Goal: Task Accomplishment & Management: Manage account settings

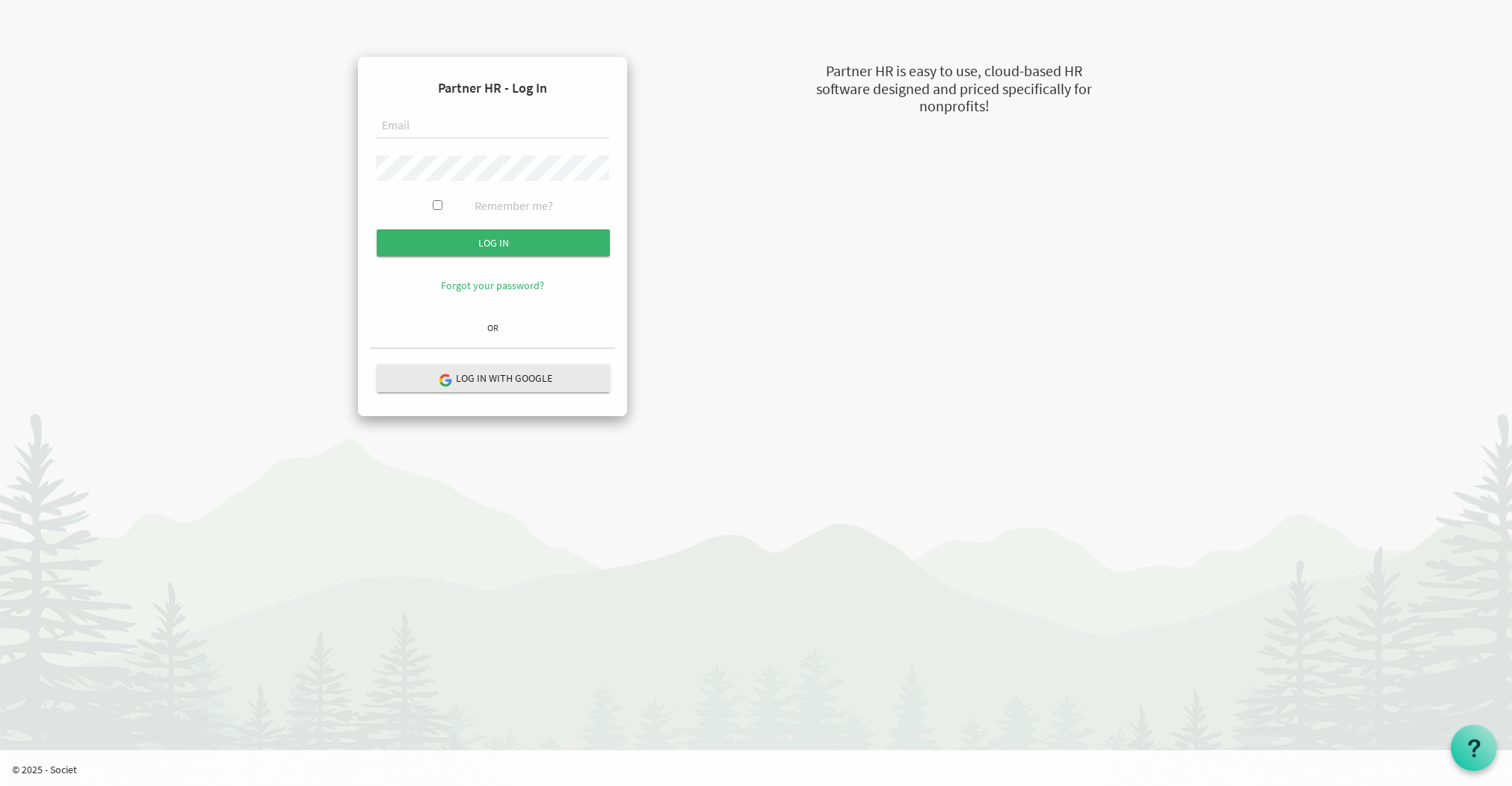
type input "[EMAIL_ADDRESS][DOMAIN_NAME]"
drag, startPoint x: 434, startPoint y: 201, endPoint x: 466, endPoint y: 229, distance: 42.5
click at [434, 201] on input "Remember me?" at bounding box center [437, 205] width 10 height 10
checkbox input "true"
click at [481, 239] on input "submit" at bounding box center [493, 243] width 233 height 27
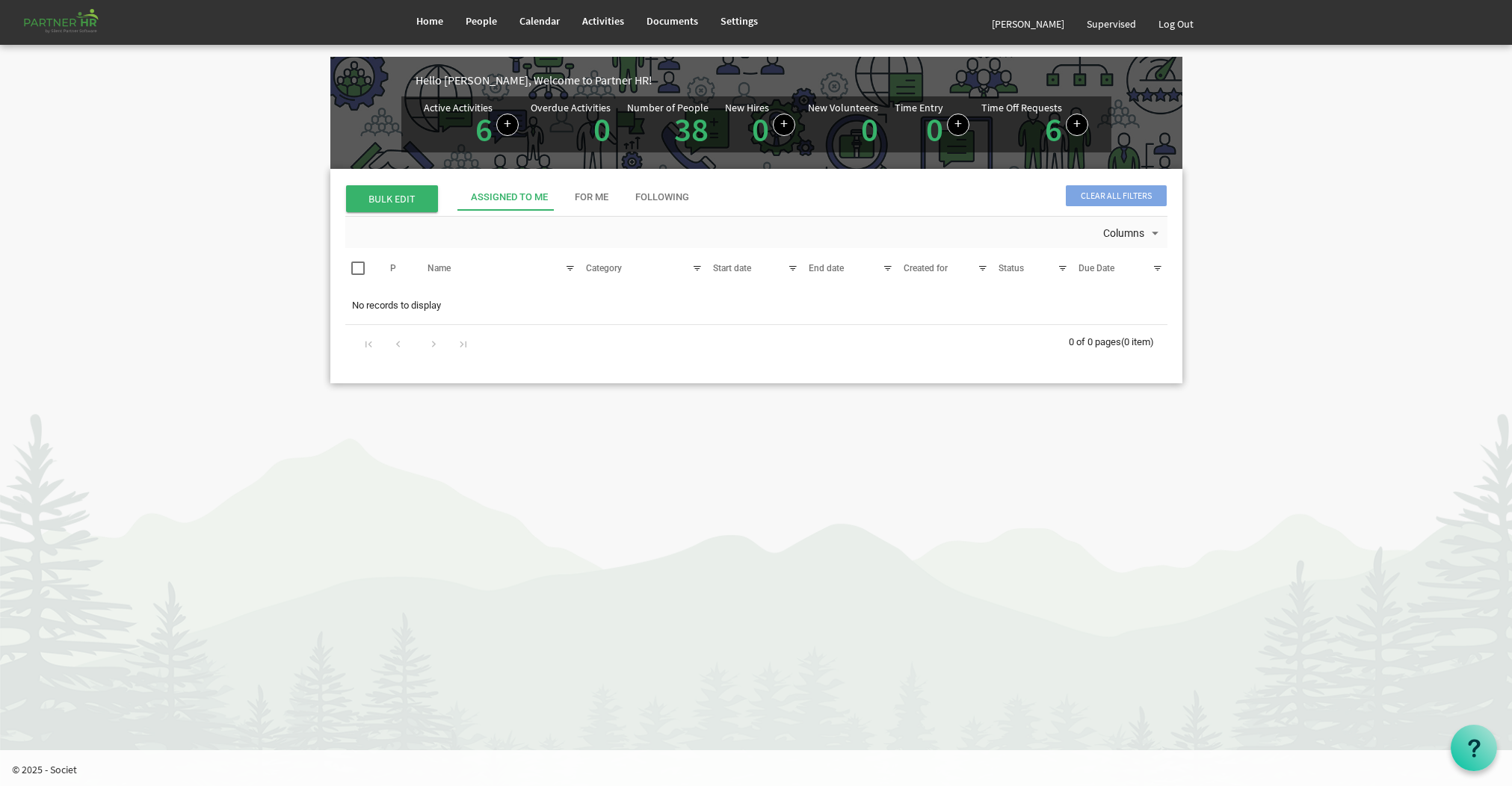
click at [487, 203] on div "Assigned To Me" at bounding box center [508, 197] width 77 height 14
click at [489, 203] on div "Assigned To Me" at bounding box center [508, 197] width 77 height 14
click at [500, 126] on link at bounding box center [507, 125] width 22 height 22
click at [475, 132] on link "6" at bounding box center [484, 129] width 17 height 42
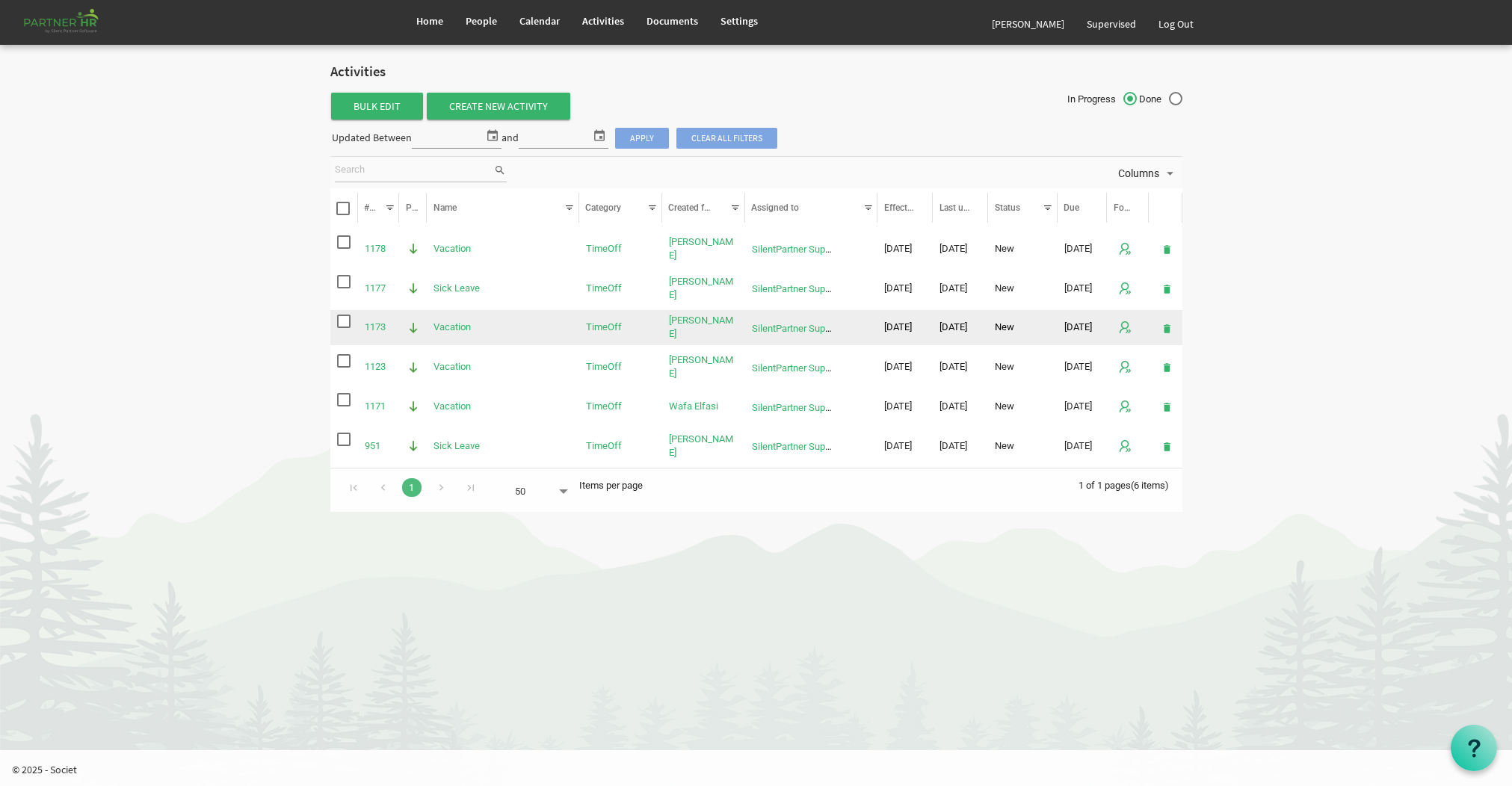
click at [344, 324] on span "checkbox" at bounding box center [344, 321] width 13 height 13
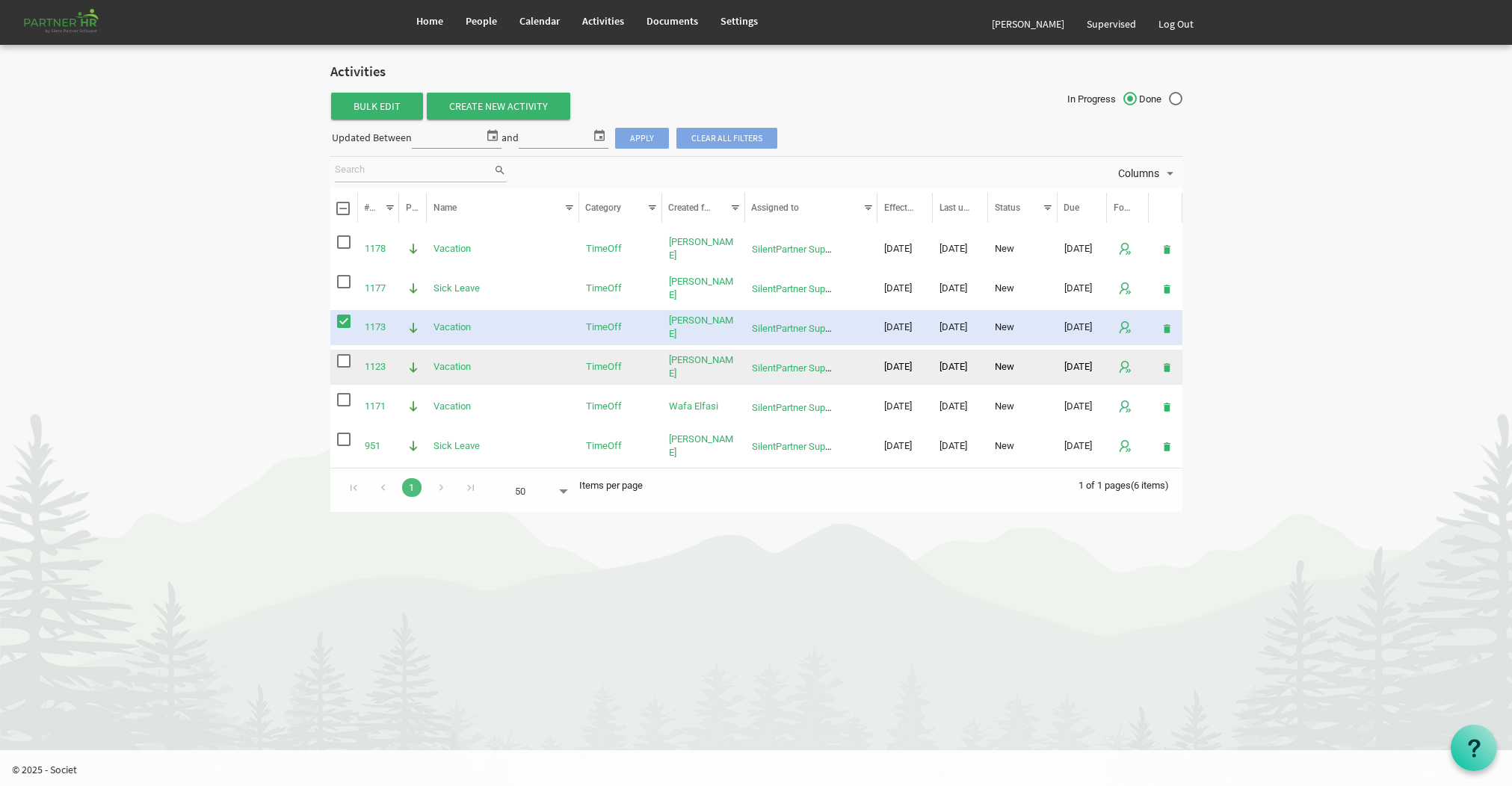
click at [344, 361] on span "checkbox" at bounding box center [344, 361] width 13 height 13
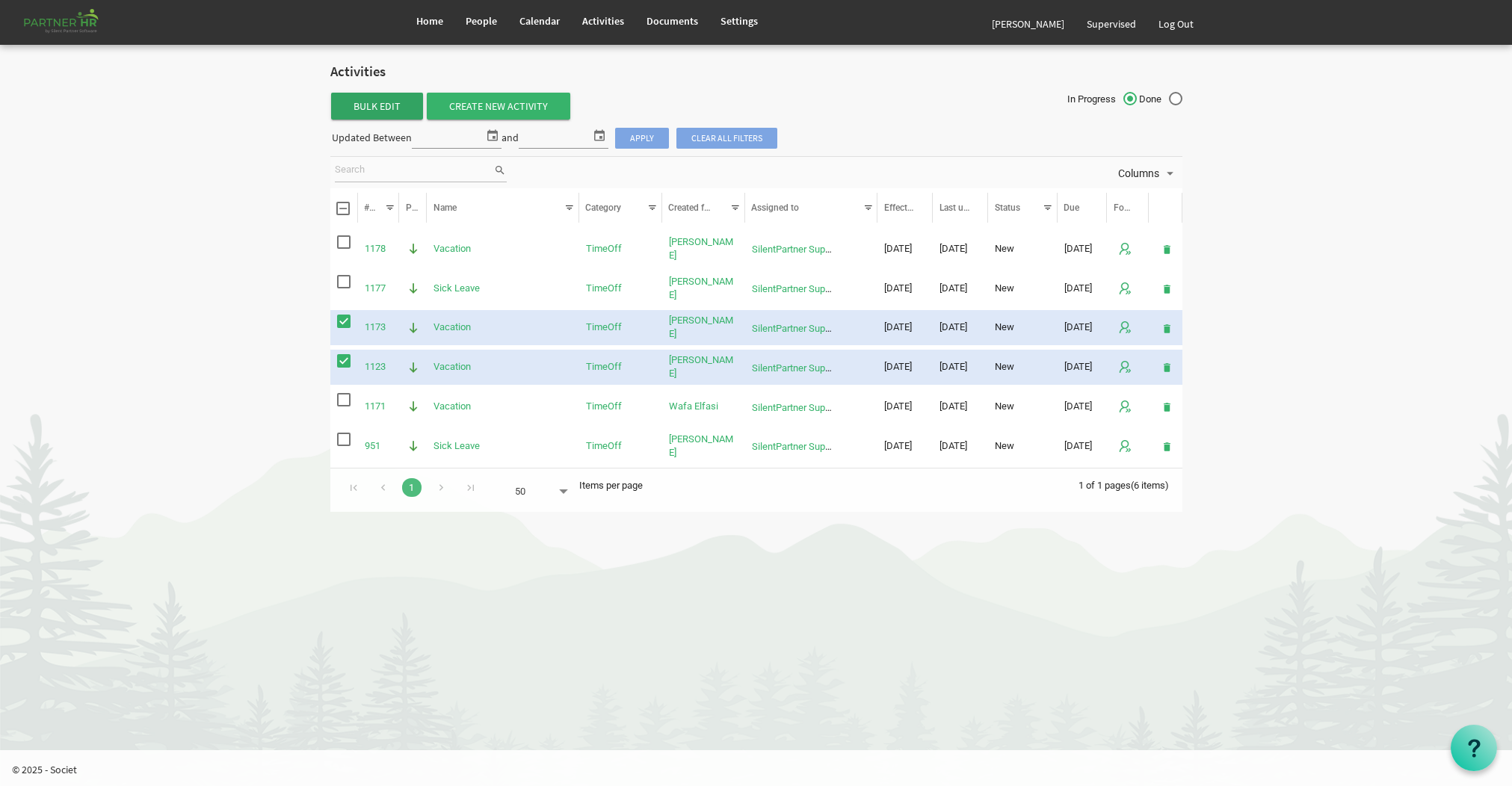
click at [396, 104] on span "Bulk Edit" at bounding box center [377, 106] width 92 height 27
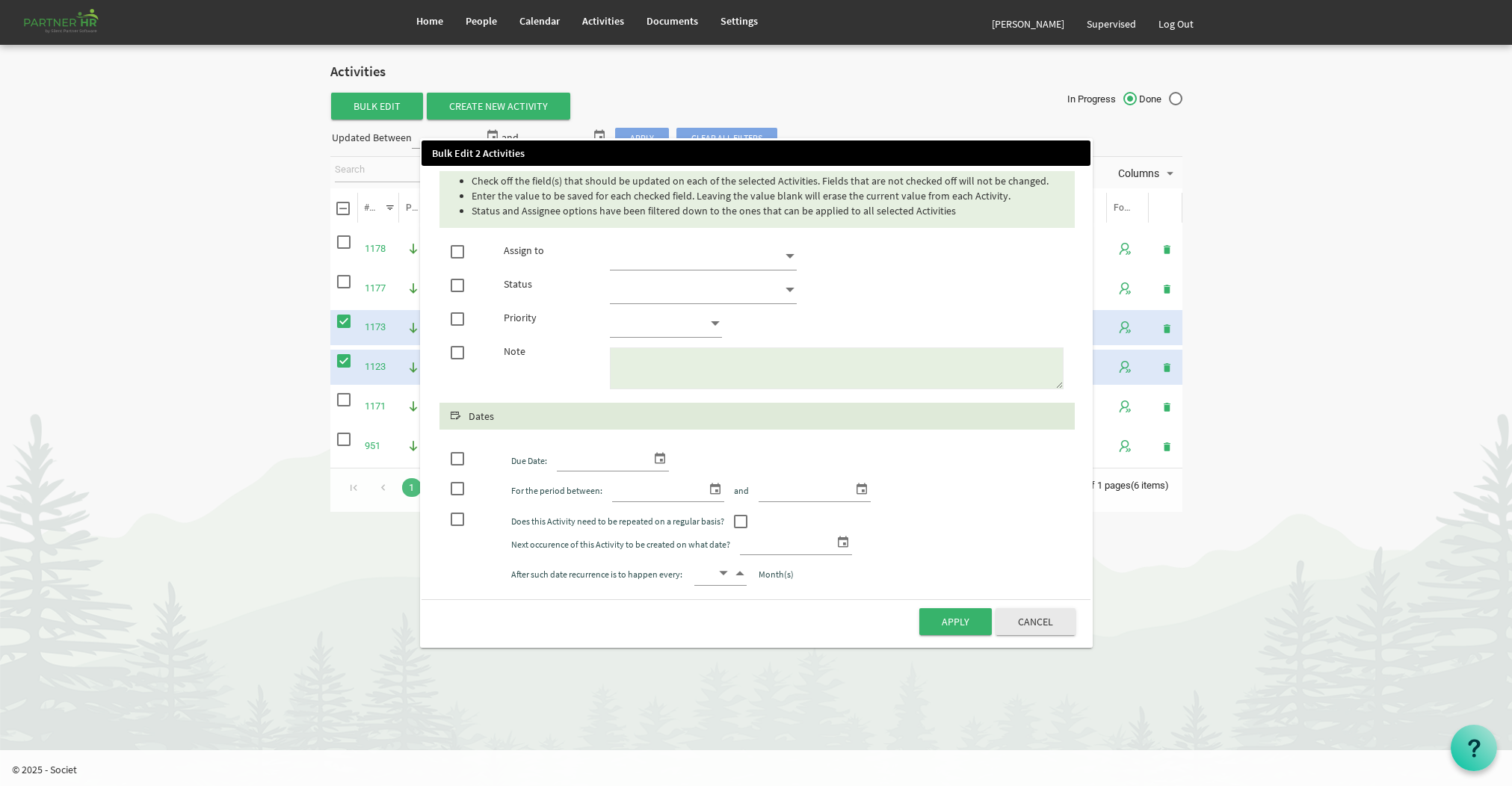
drag, startPoint x: 453, startPoint y: 285, endPoint x: 515, endPoint y: 272, distance: 63.3
click at [457, 284] on span at bounding box center [457, 285] width 13 height 13
click at [451, 282] on input "checkbox" at bounding box center [450, 282] width 1 height 1
checkbox input "true"
click at [786, 293] on span at bounding box center [789, 289] width 13 height 21
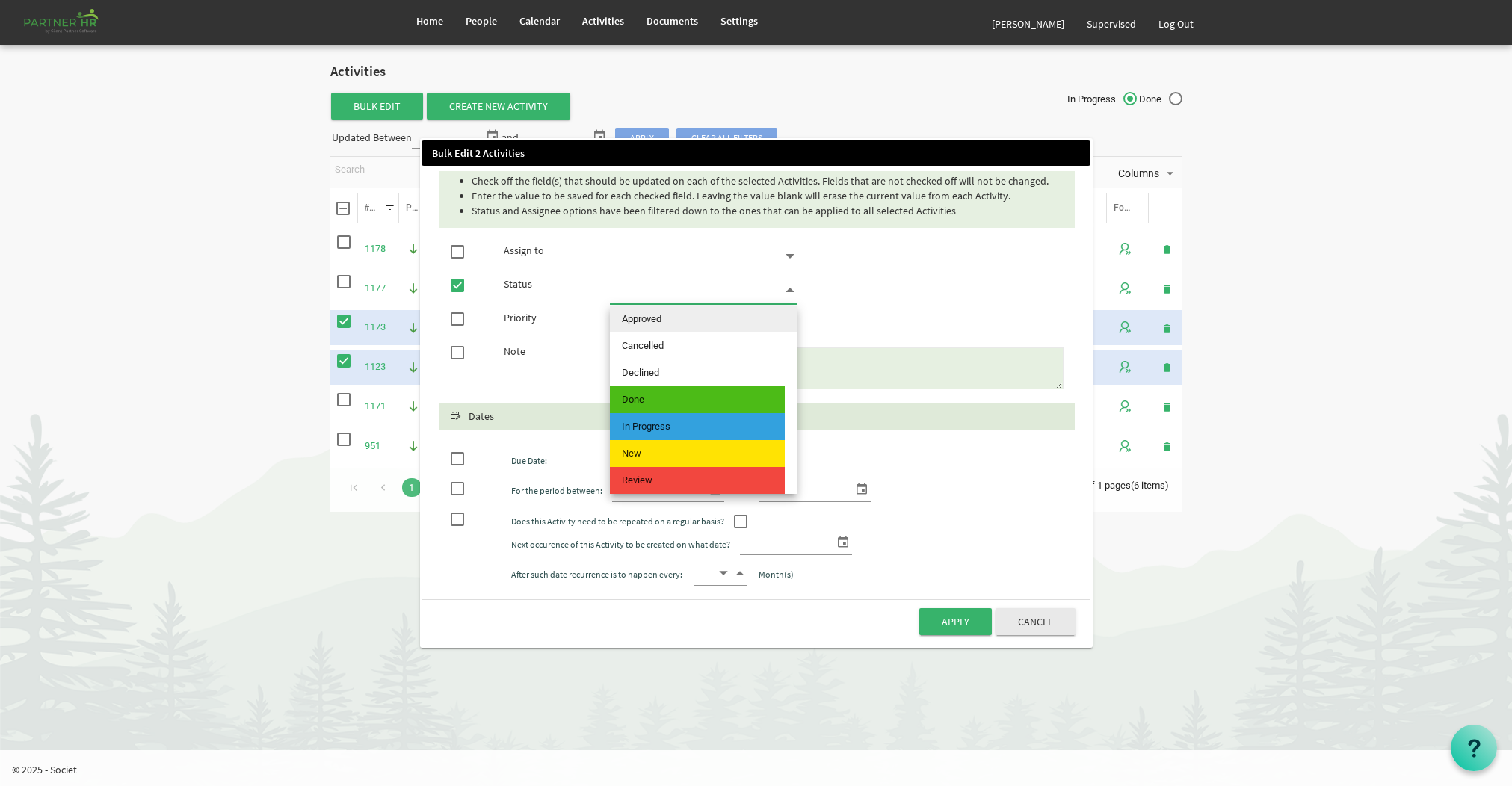
click at [708, 319] on span "Approved" at bounding box center [697, 319] width 175 height 27
type input "Approved"
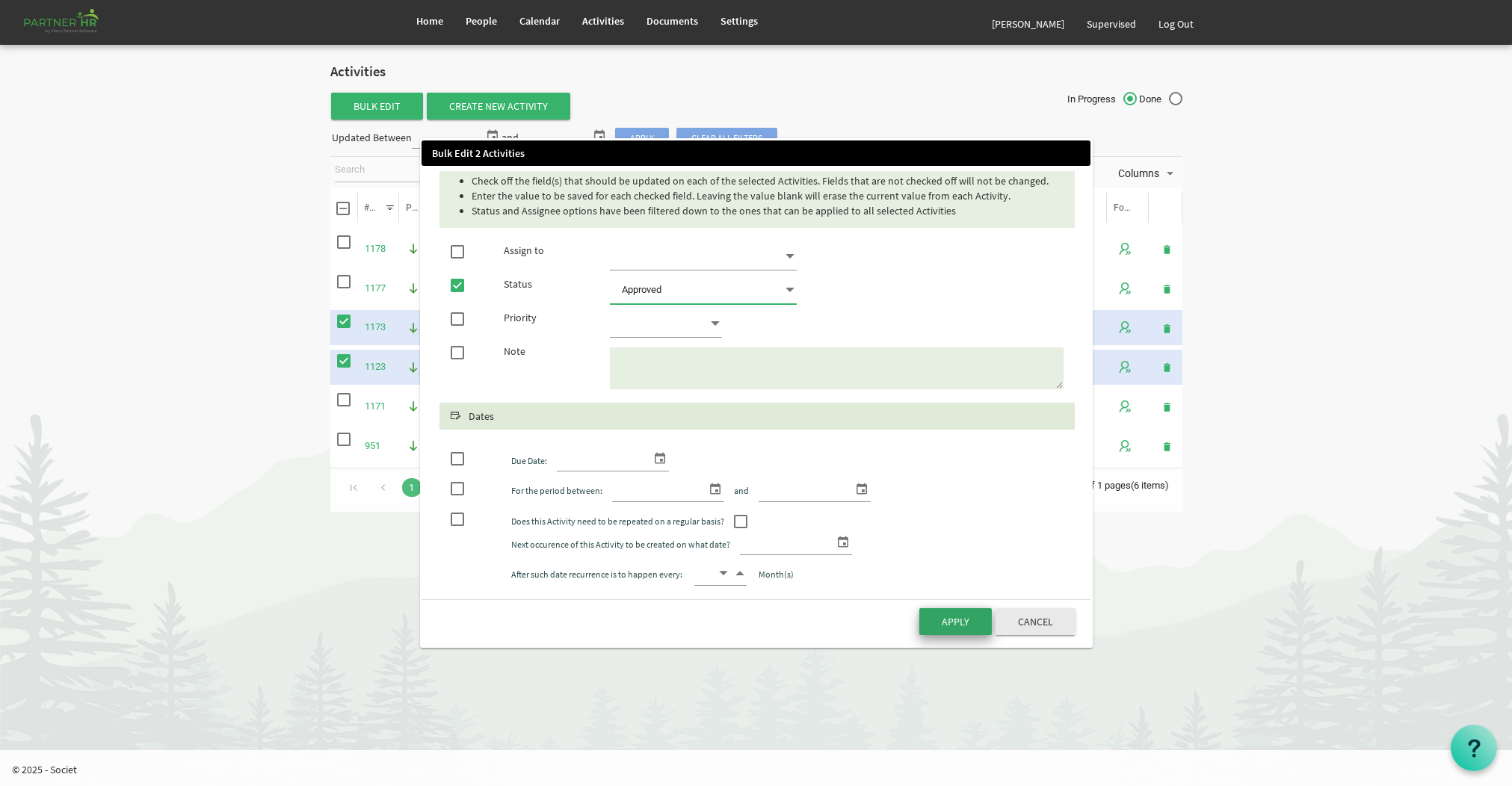
click at [953, 616] on button "Apply" at bounding box center [956, 621] width 73 height 27
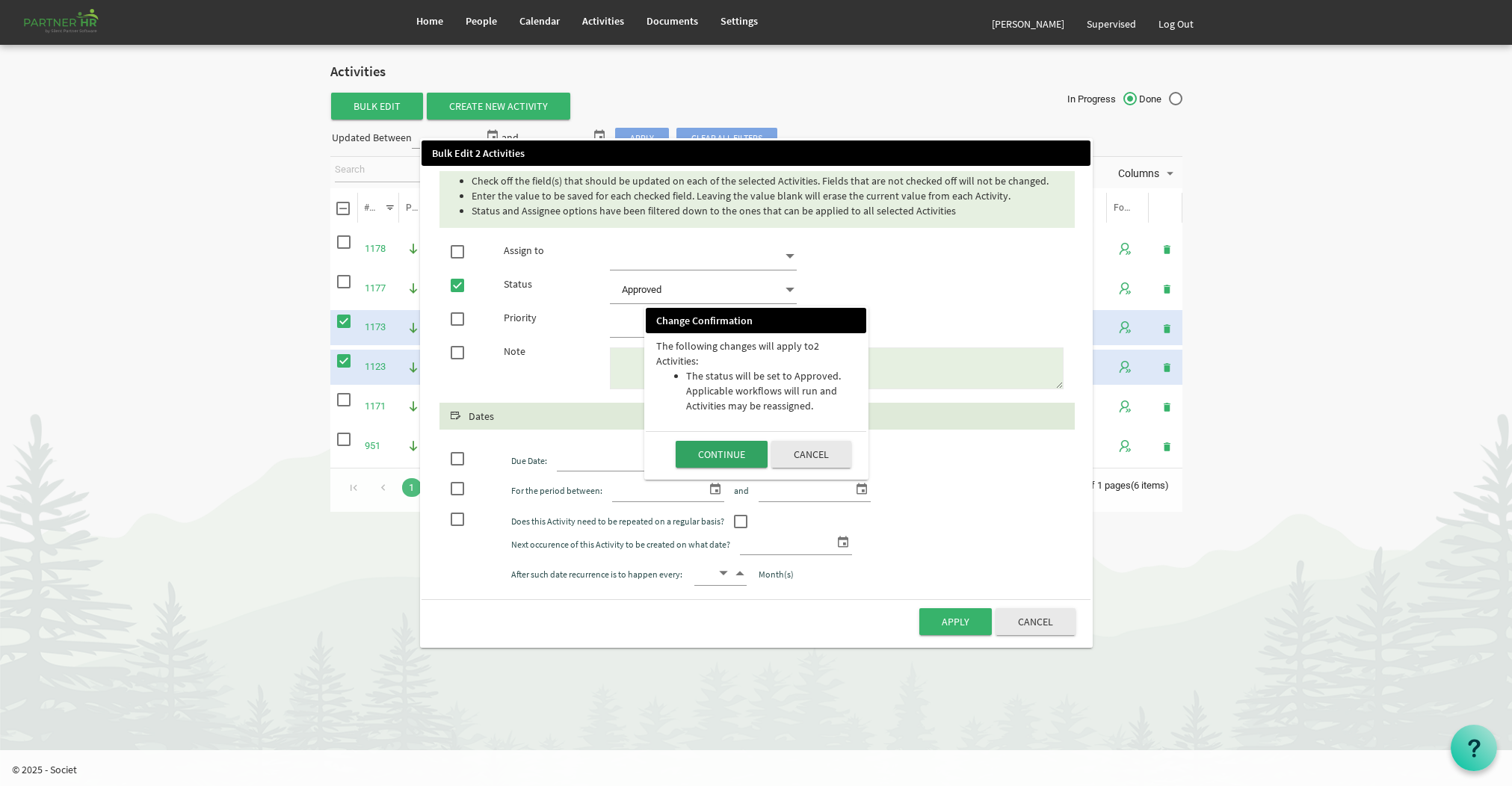
click at [739, 453] on button "Continue" at bounding box center [721, 454] width 92 height 27
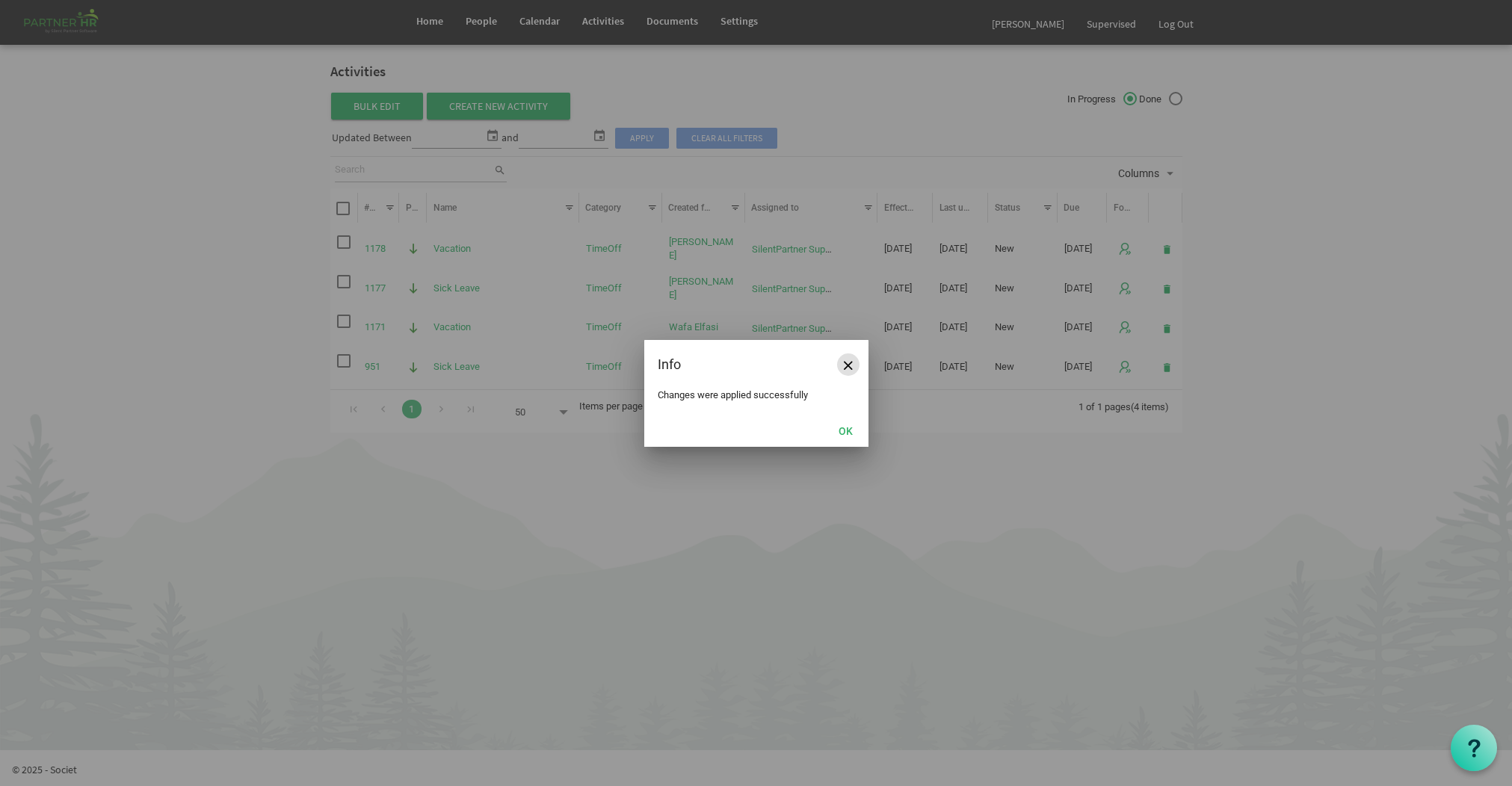
click at [853, 367] on button "Close" at bounding box center [848, 364] width 22 height 22
